Goal: Check status: Check status

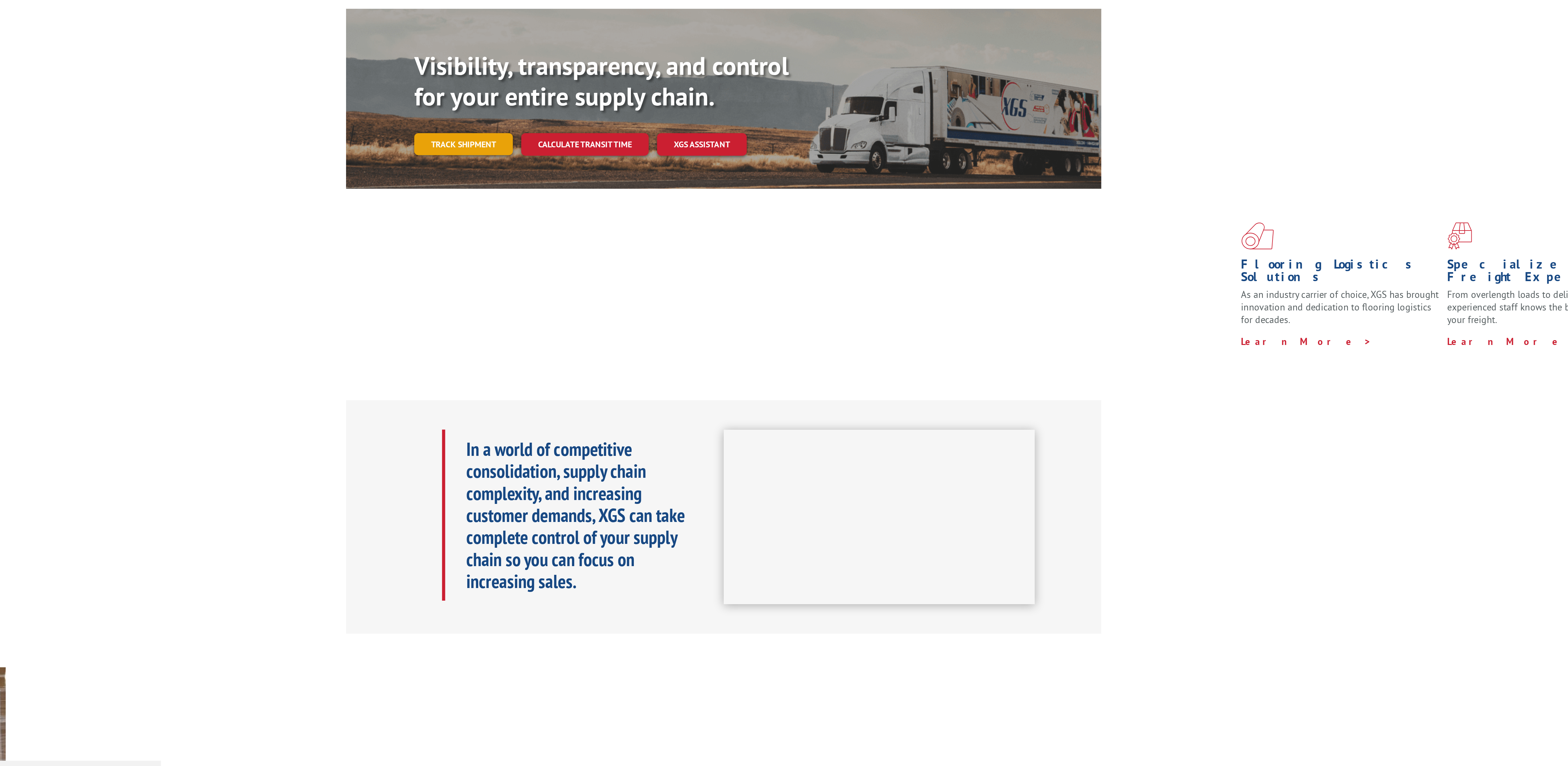
click at [637, 138] on link "Track shipment" at bounding box center [625, 144] width 61 height 13
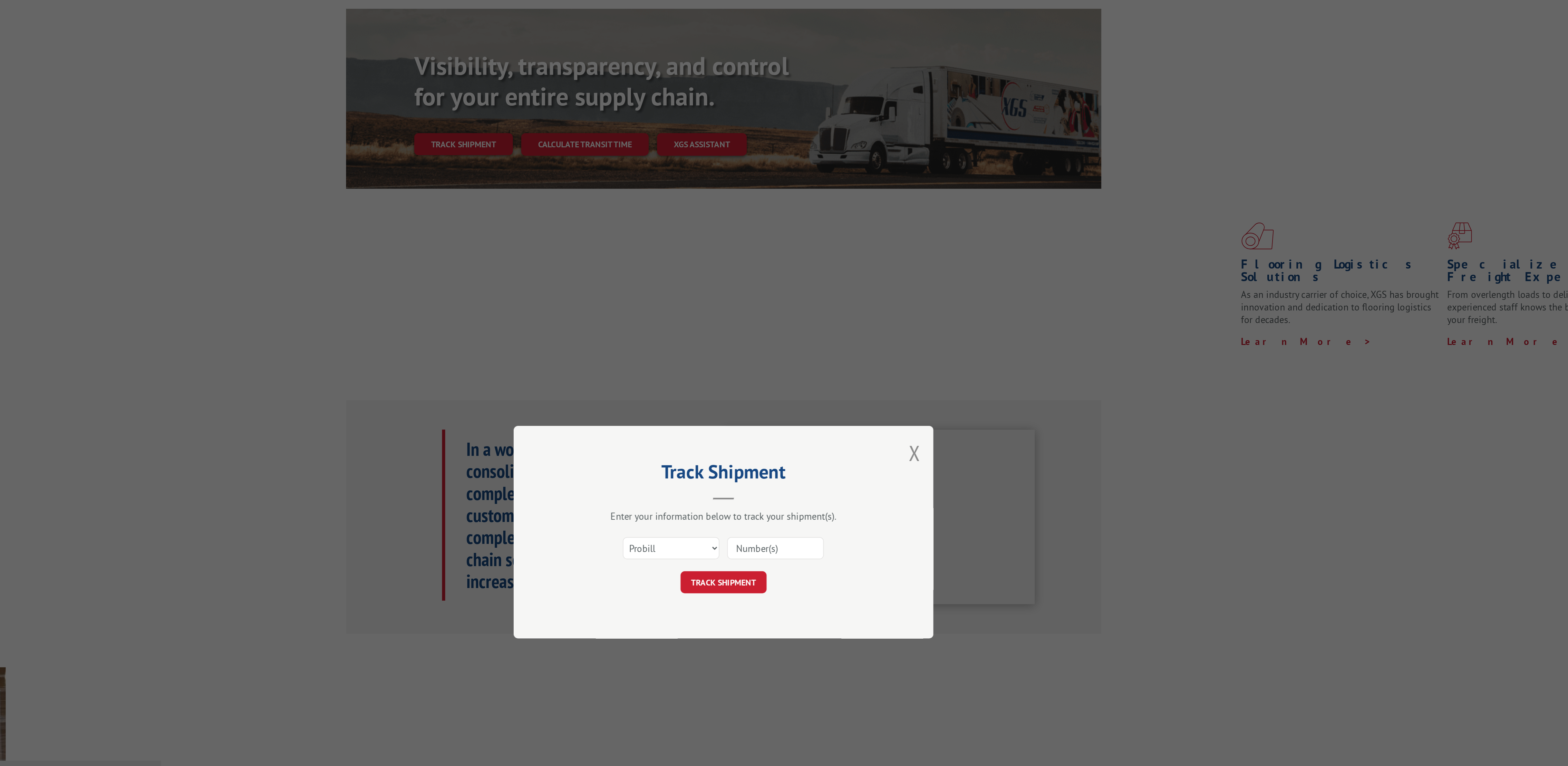
click at [830, 390] on input at bounding box center [816, 393] width 59 height 13
paste input "15379755"
type input "15379755"
click at [800, 416] on button "TRACK SHIPMENT" at bounding box center [784, 414] width 53 height 13
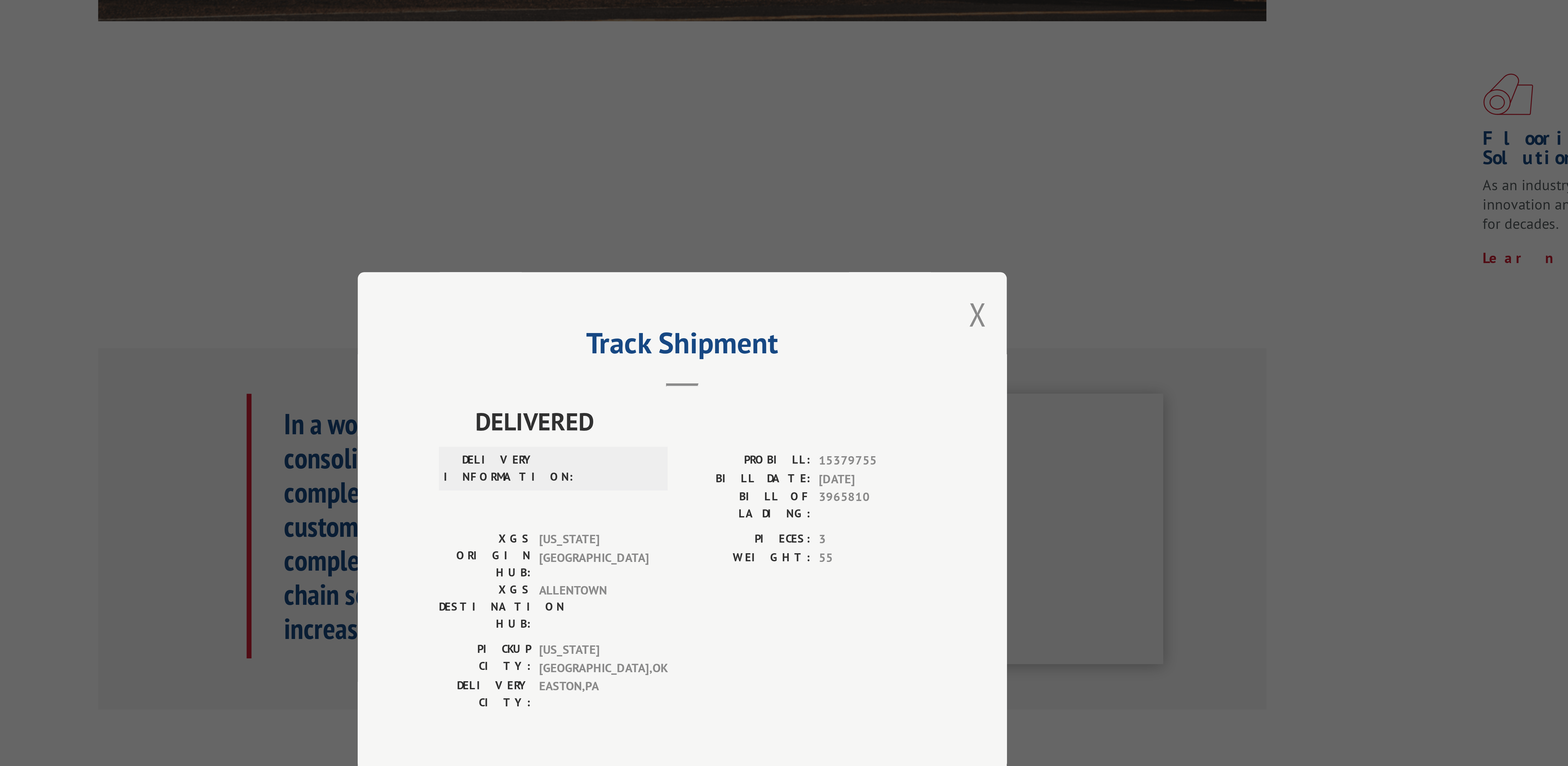
click at [907, 311] on div "Track Shipment DELIVERED DELIVERY INFORMATION: PROBILL: 15379755 BILL DATE: [DA…" at bounding box center [784, 383] width 258 height 223
click at [903, 297] on button "Close modal" at bounding box center [901, 288] width 7 height 17
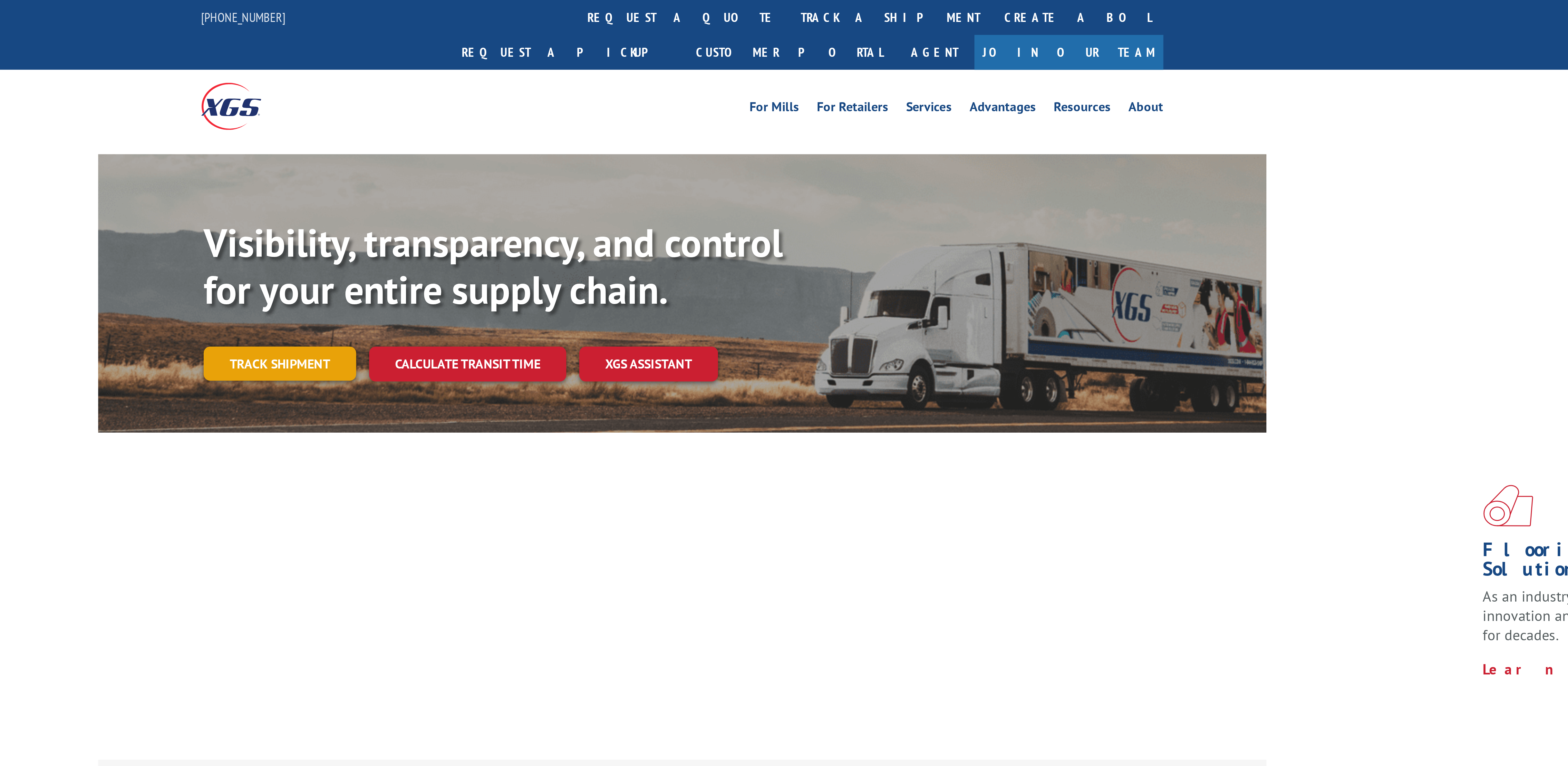
click at [618, 138] on link "Track shipment" at bounding box center [625, 144] width 61 height 13
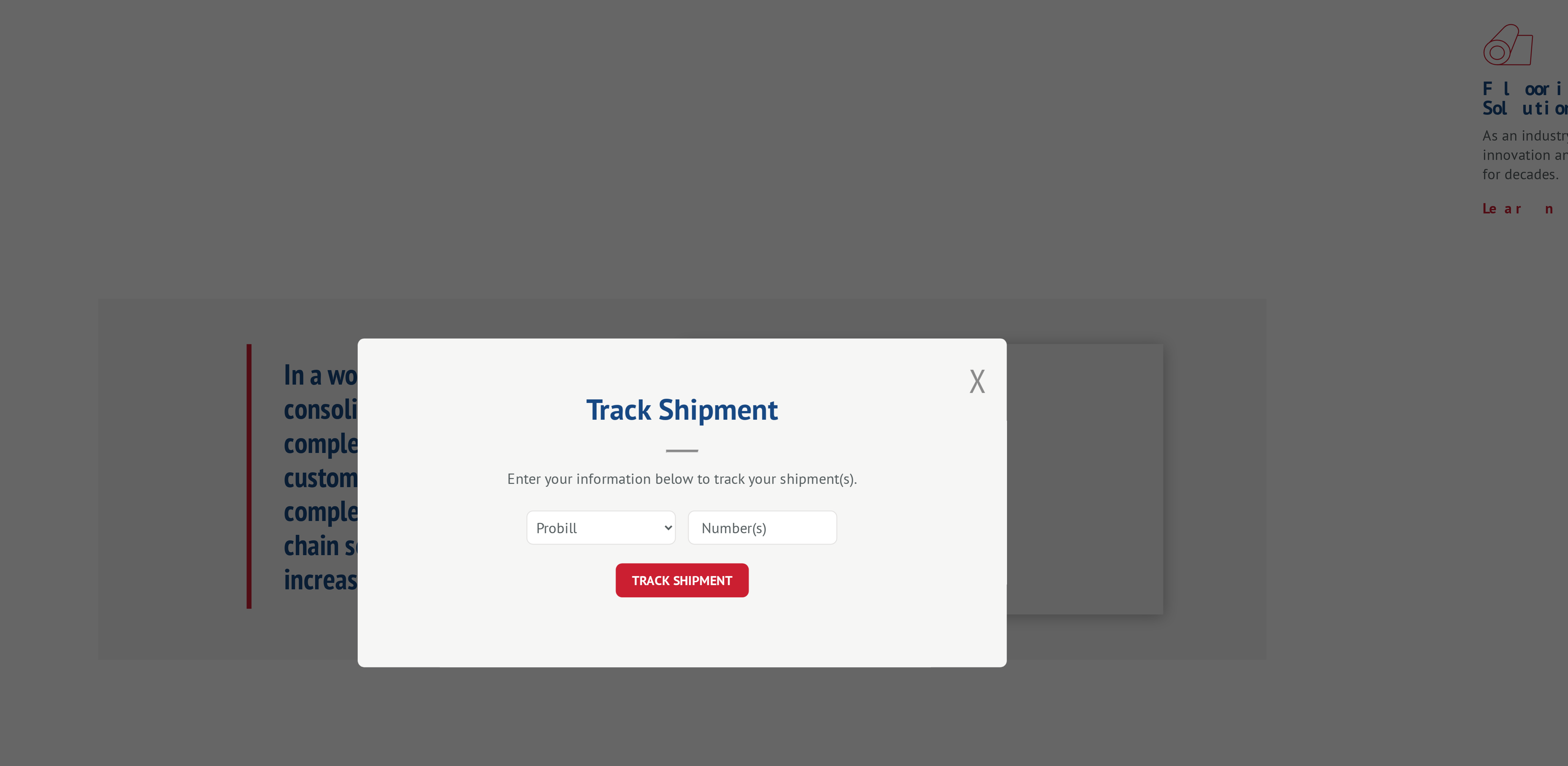
click at [803, 388] on input at bounding box center [816, 393] width 59 height 13
paste input "53782770"
type input "5"
paste input "15379791"
type input "15379791"
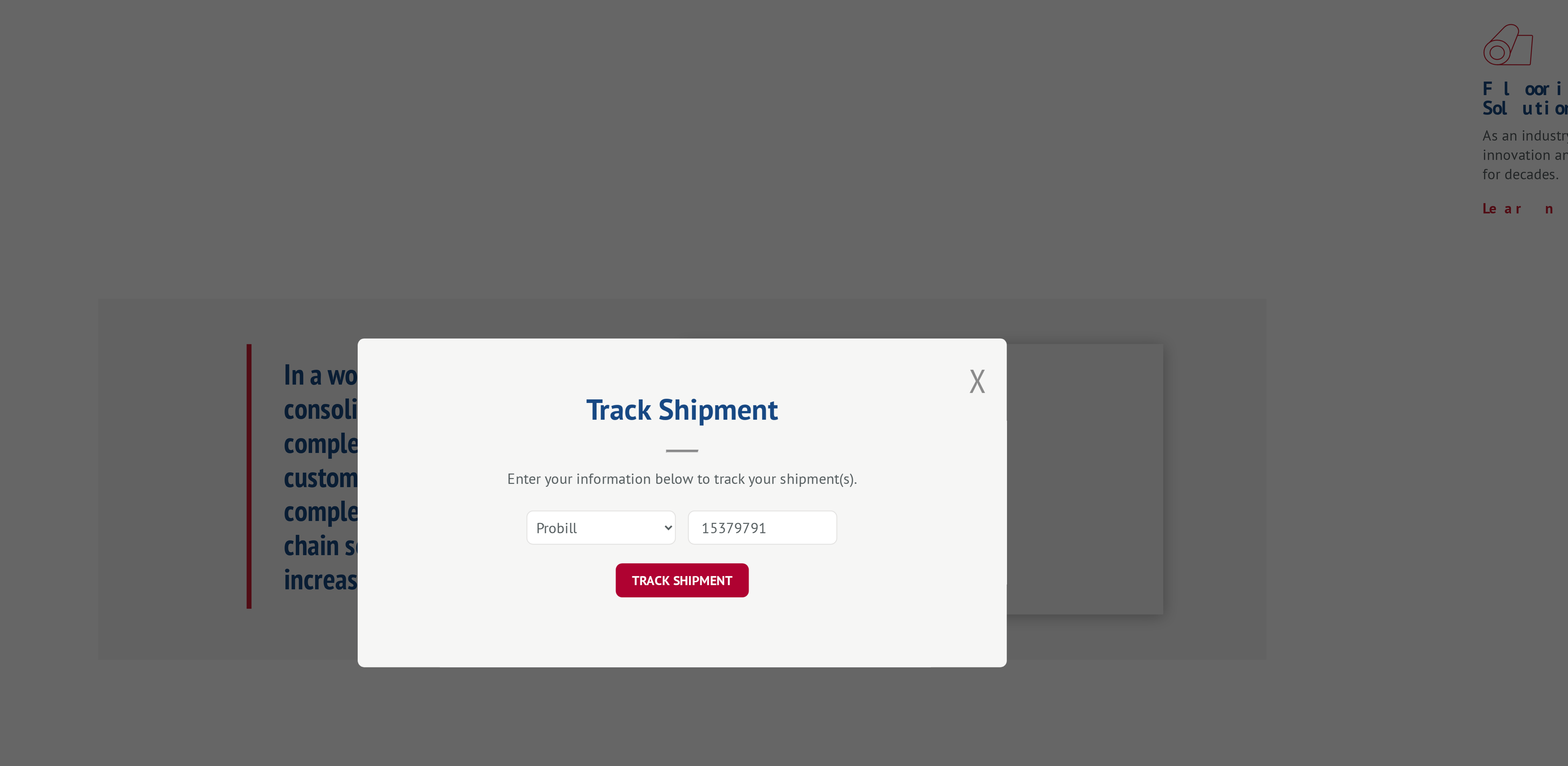
click at [795, 418] on button "TRACK SHIPMENT" at bounding box center [784, 414] width 53 height 13
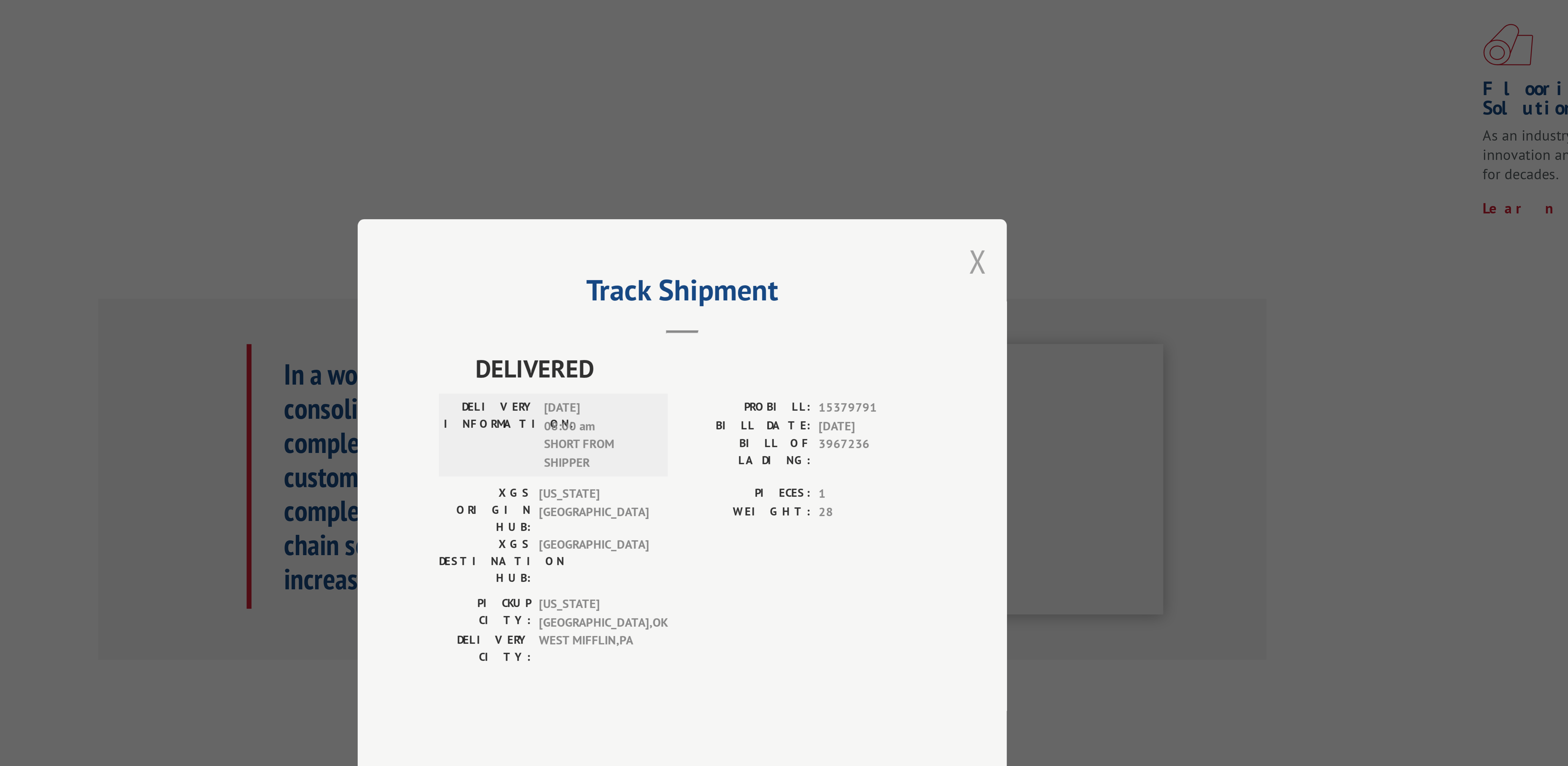
click at [901, 295] on button "Close modal" at bounding box center [901, 287] width 7 height 17
